Goal: Task Accomplishment & Management: Use online tool/utility

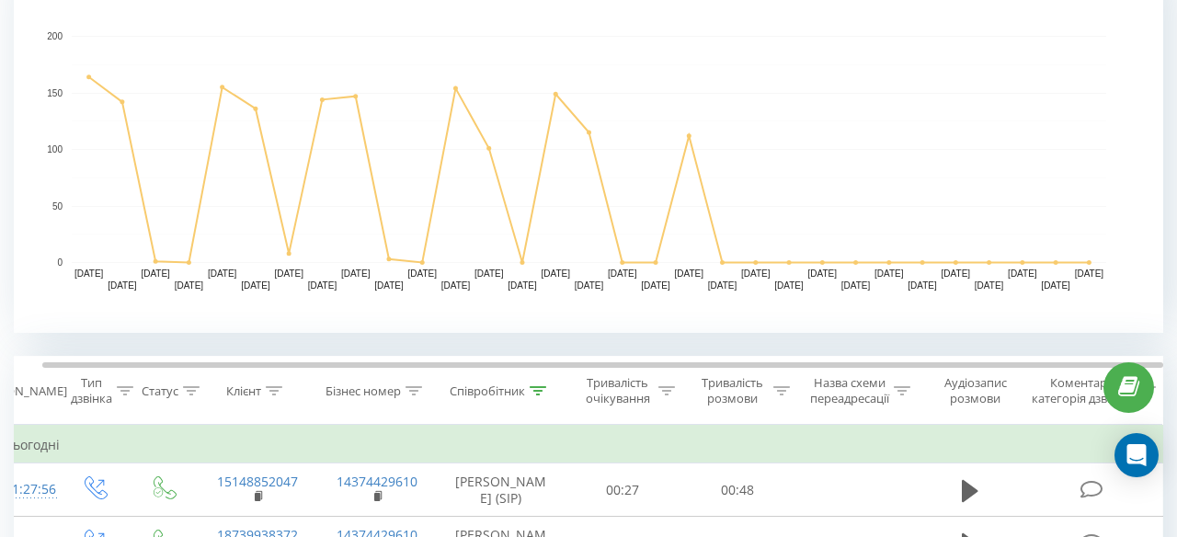
scroll to position [449, 0]
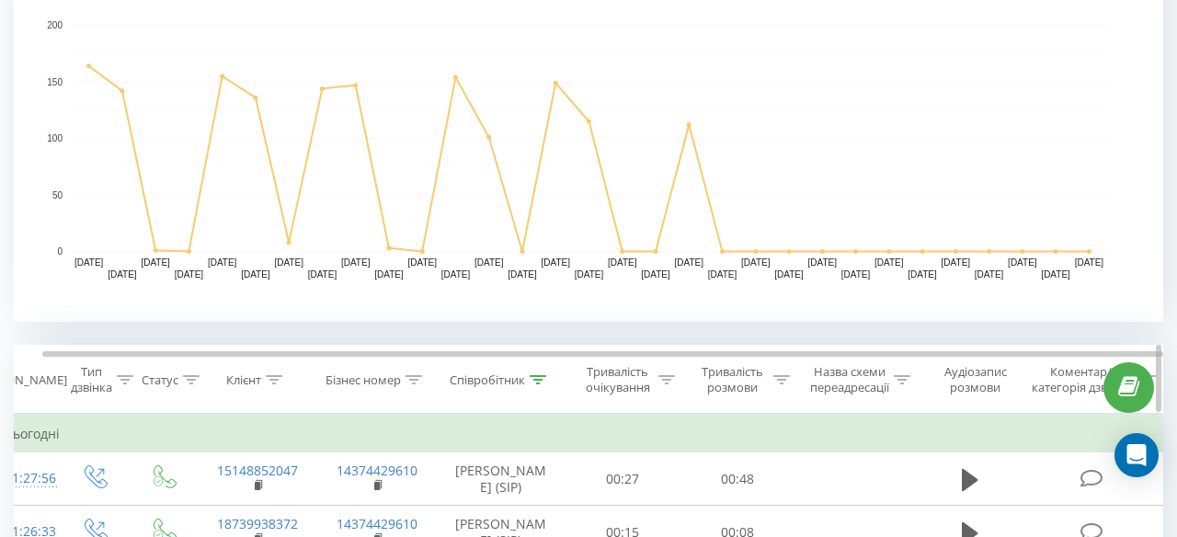
click at [541, 372] on div at bounding box center [538, 380] width 17 height 16
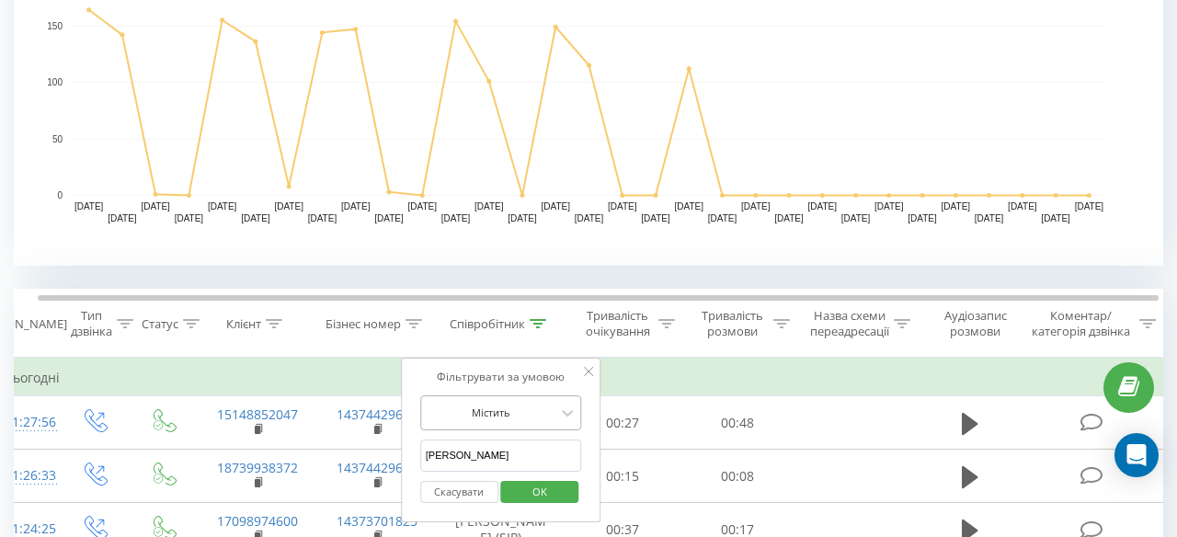
scroll to position [0, 16]
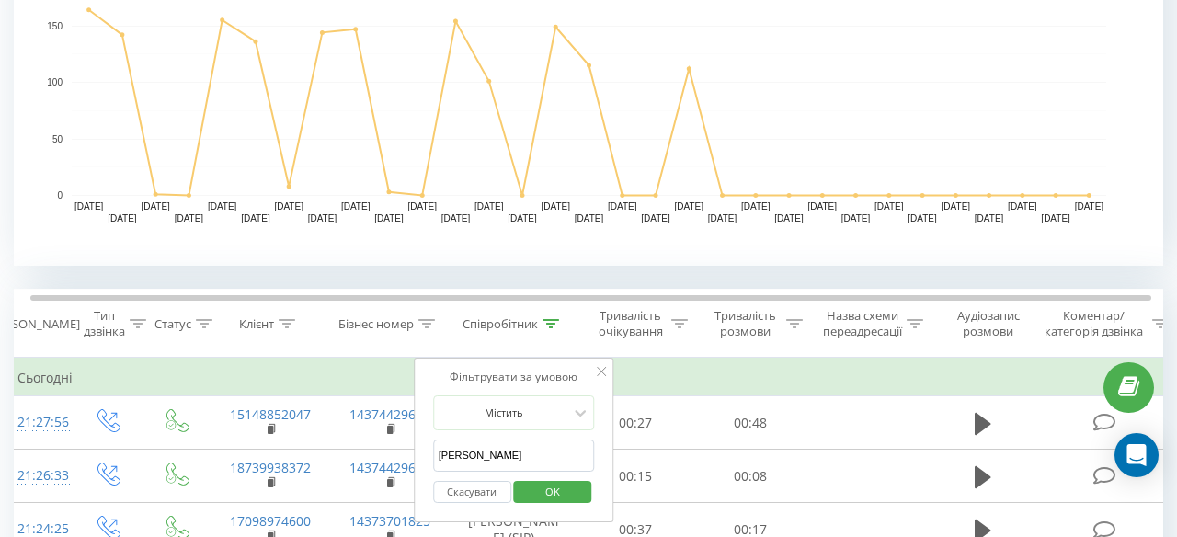
click at [559, 502] on span "OK" at bounding box center [552, 491] width 51 height 29
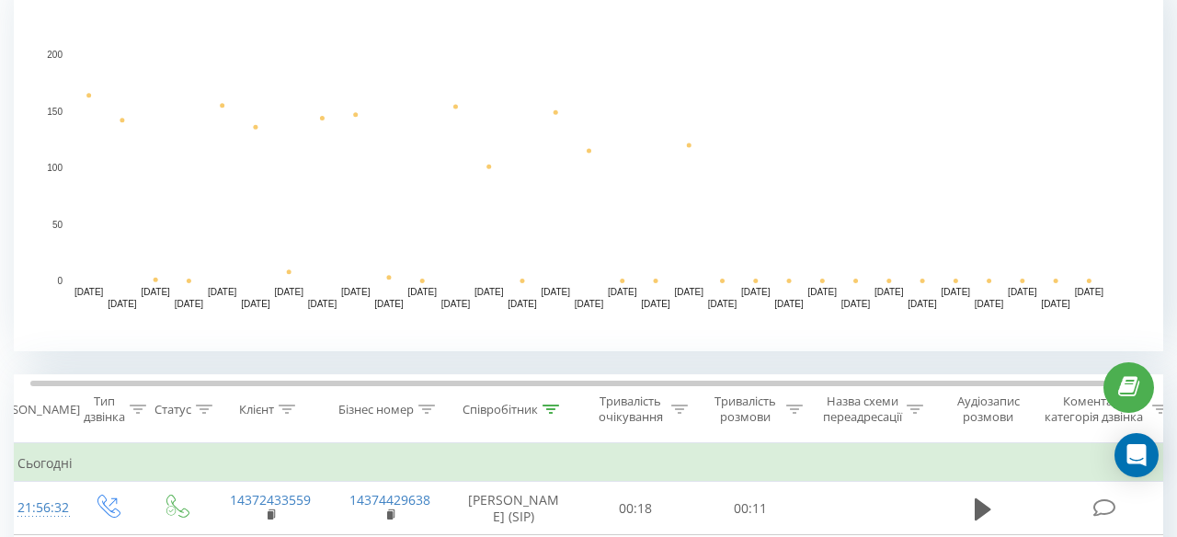
scroll to position [589, 0]
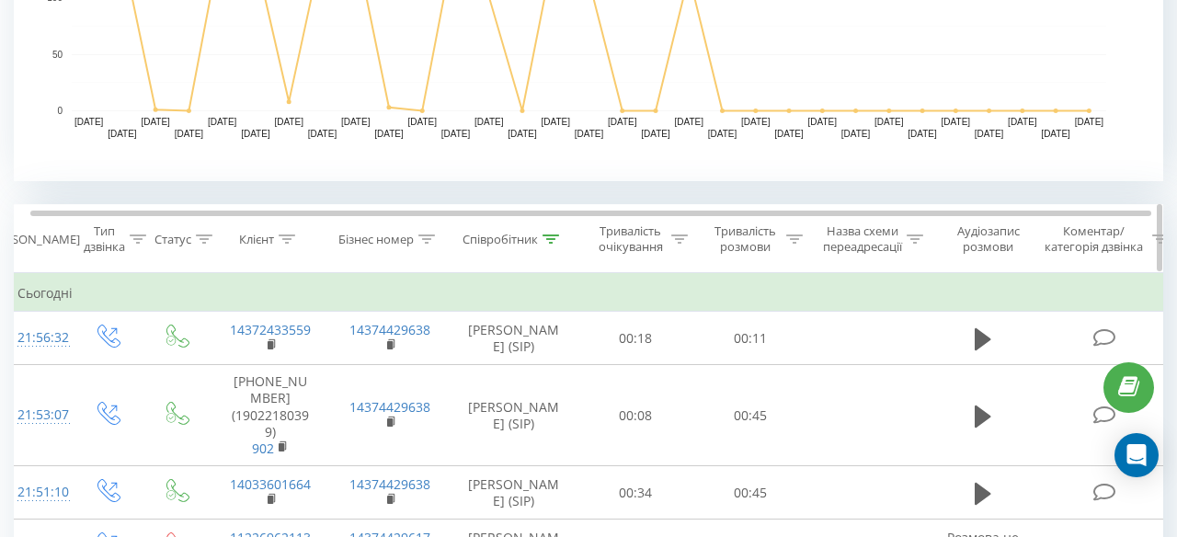
click at [545, 246] on div at bounding box center [551, 240] width 17 height 16
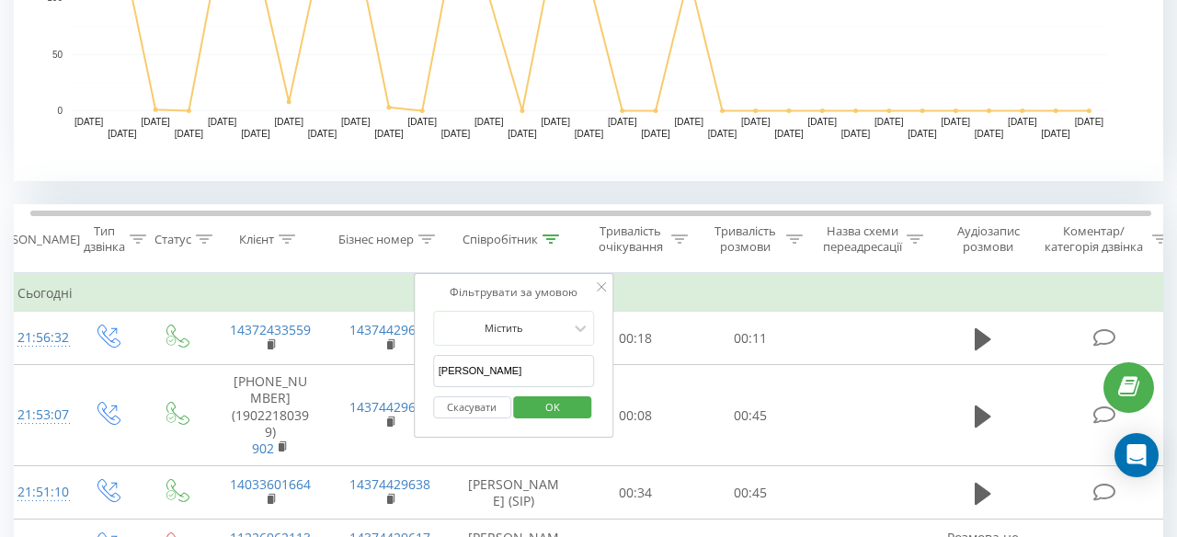
click at [542, 409] on span "OK" at bounding box center [552, 407] width 51 height 29
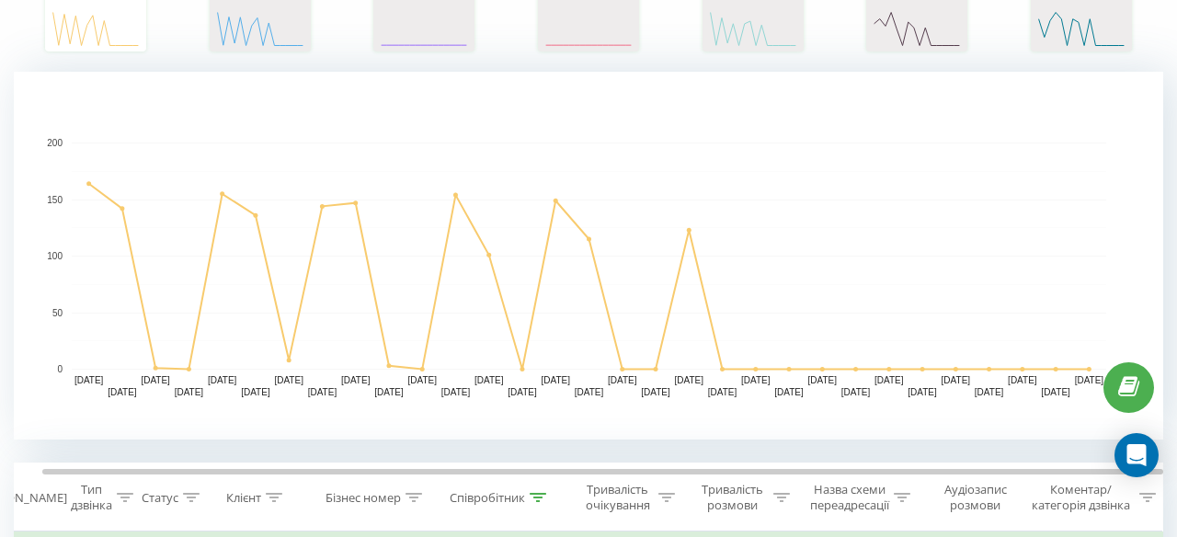
scroll to position [741, 0]
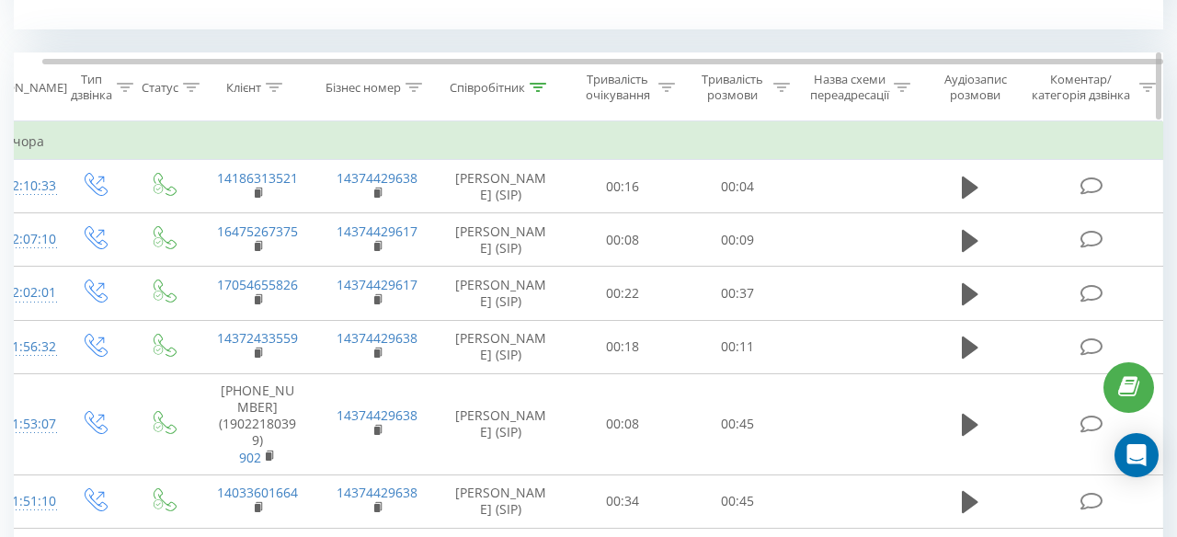
click at [553, 89] on div "Співробітник" at bounding box center [501, 88] width 129 height 16
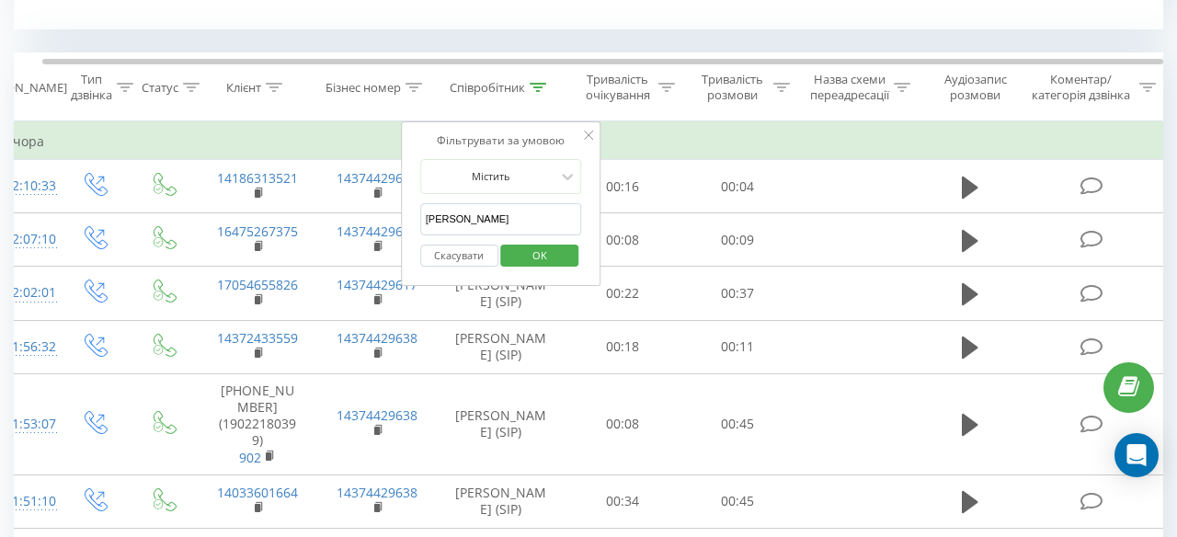
click at [524, 247] on span "OK" at bounding box center [539, 255] width 51 height 29
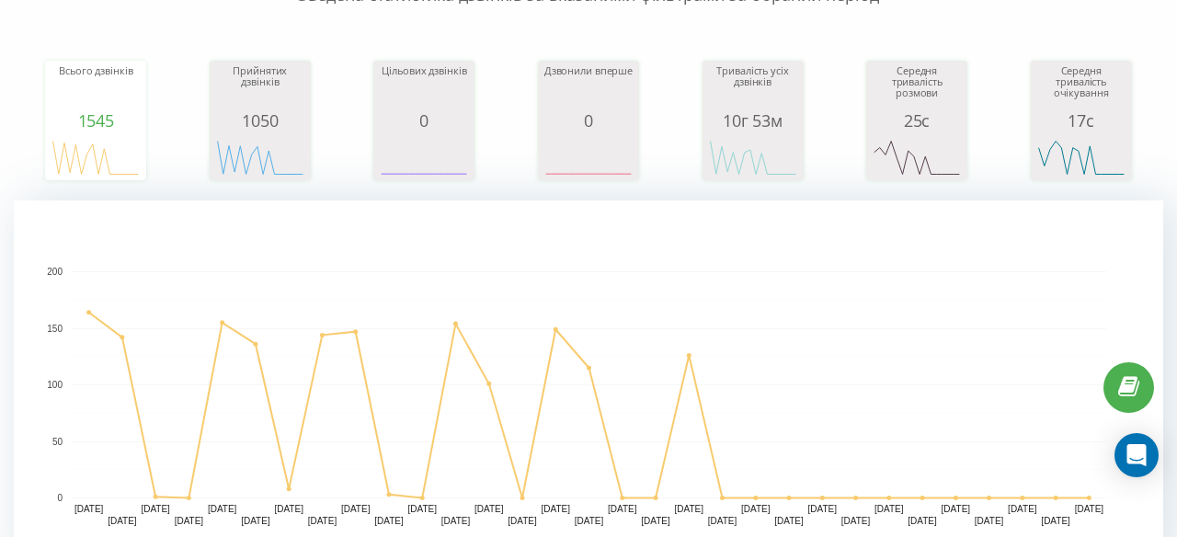
scroll to position [491, 0]
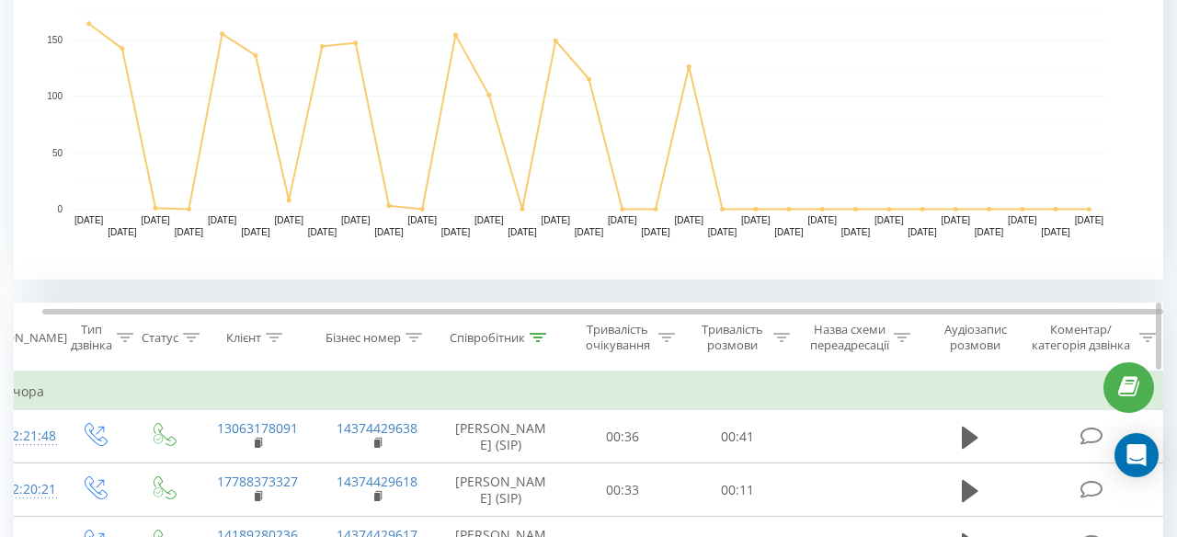
click at [533, 330] on div at bounding box center [538, 338] width 17 height 16
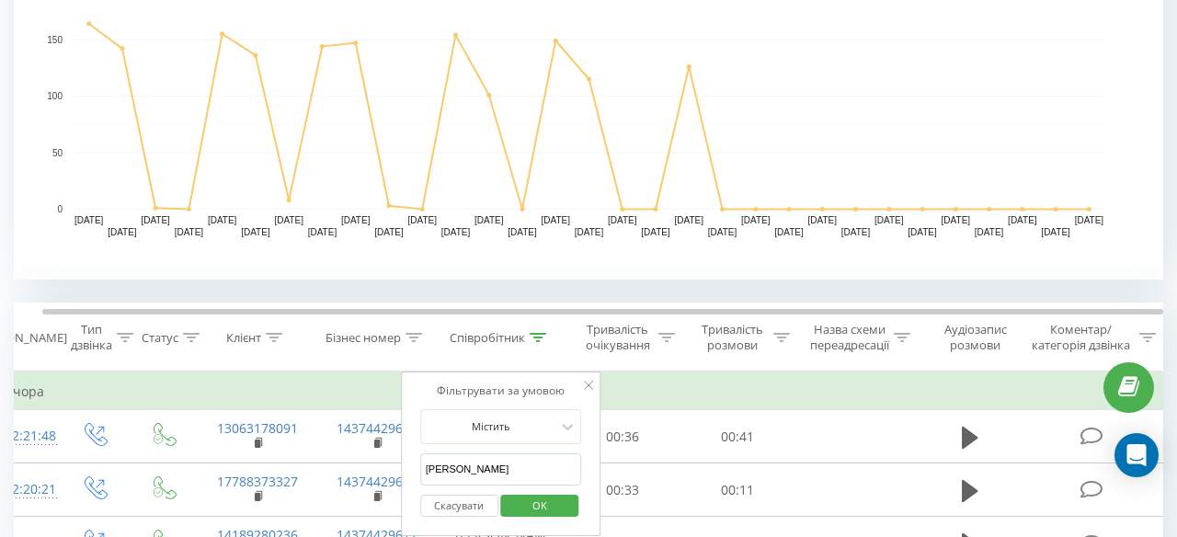
click at [546, 502] on span "OK" at bounding box center [539, 505] width 51 height 29
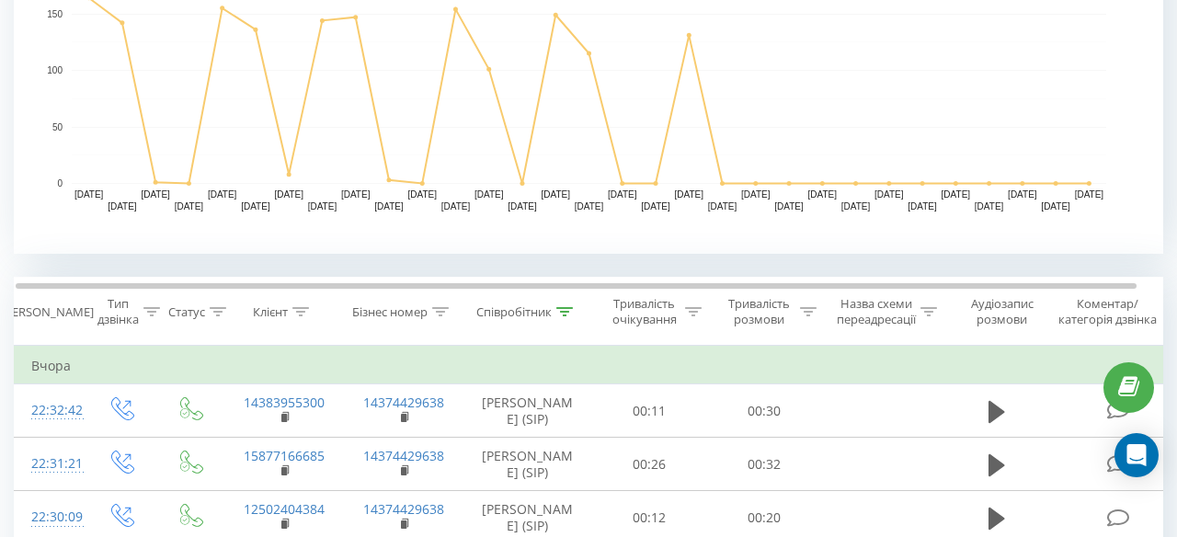
scroll to position [518, 0]
click at [564, 317] on div at bounding box center [564, 311] width 17 height 16
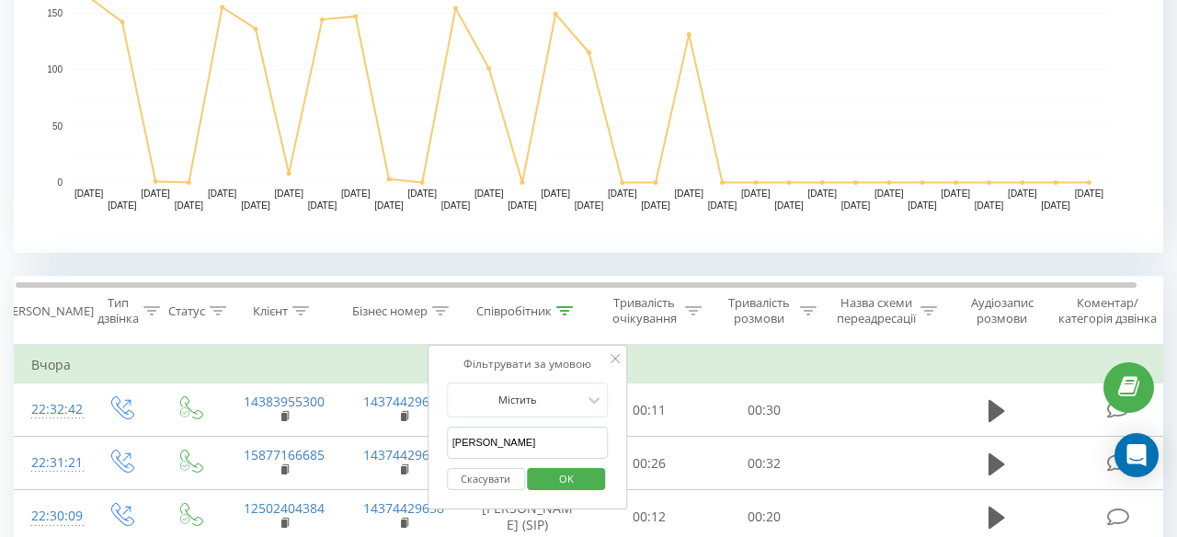
click at [509, 445] on input "[PERSON_NAME]" at bounding box center [528, 443] width 162 height 32
type input "[PERSON_NAME]"
click at [556, 477] on span "OK" at bounding box center [566, 478] width 51 height 29
